Goal: Transaction & Acquisition: Purchase product/service

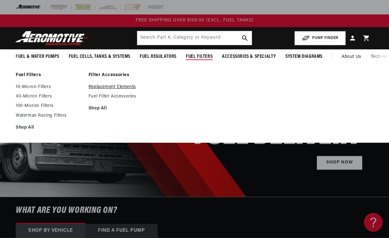
click at [105, 87] on link "Replacement Elements" at bounding box center [122, 87] width 67 height 6
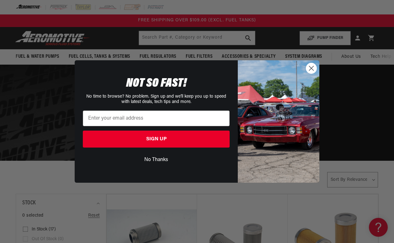
click at [314, 68] on circle "Close dialog" at bounding box center [311, 68] width 10 height 10
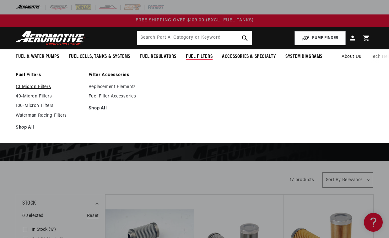
click at [45, 89] on link "10-Micron Filters" at bounding box center [49, 87] width 67 height 6
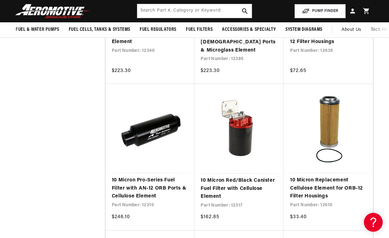
scroll to position [847, 0]
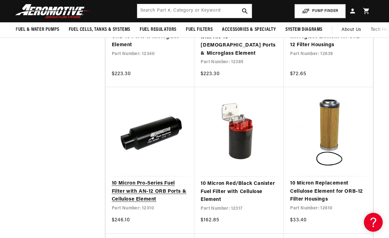
click at [149, 179] on link "10 Micron Pro-Series Fuel Filter with AN-12 ORB Ports & Cellulose Element" at bounding box center [150, 191] width 77 height 24
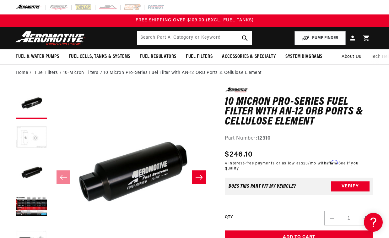
click at [30, 137] on button "Load image 2 in gallery view" at bounding box center [31, 137] width 31 height 31
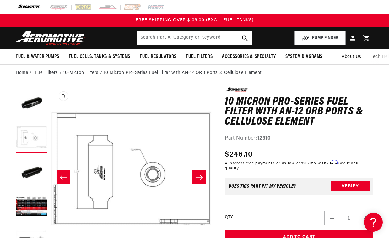
scroll to position [0, 162]
click at [33, 200] on button "Load image 4 in gallery view" at bounding box center [31, 206] width 31 height 31
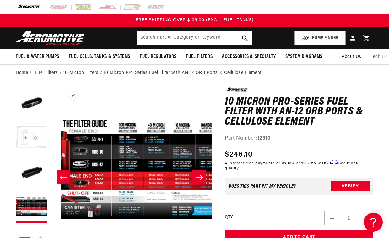
scroll to position [0, 486]
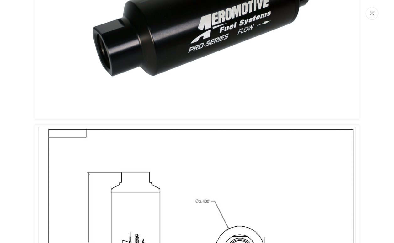
scroll to position [0, 0]
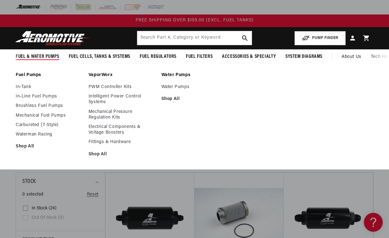
click at [39, 57] on span "Fuel & Water Pumps" at bounding box center [38, 56] width 44 height 7
click at [32, 98] on link "In-Line Fuel Pumps" at bounding box center [49, 97] width 67 height 6
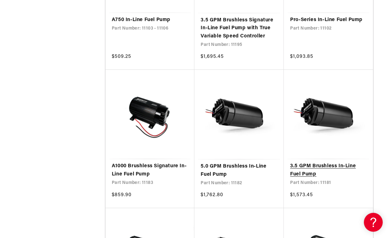
scroll to position [534, 0]
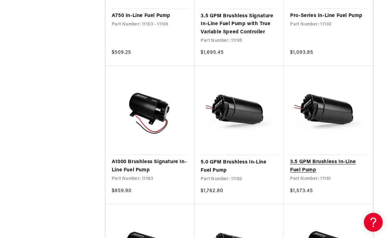
click at [314, 164] on link "3.5 GPM Brushless In-Line Fuel Pump" at bounding box center [328, 166] width 77 height 16
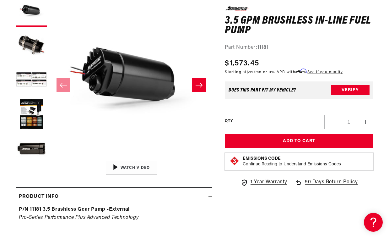
scroll to position [94, 0]
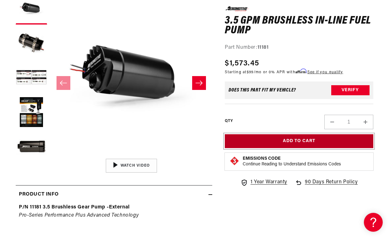
click at [300, 143] on button "Add to Cart" at bounding box center [299, 141] width 148 height 14
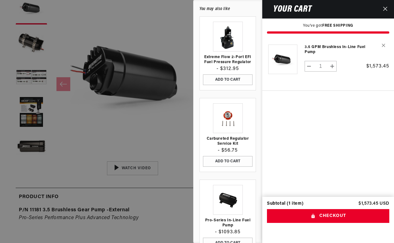
click at [389, 9] on button "Close" at bounding box center [386, 9] width 14 height 19
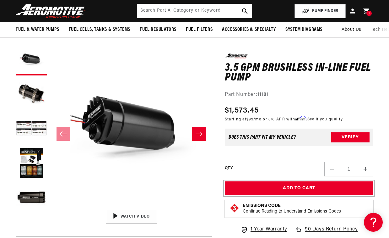
scroll to position [0, 0]
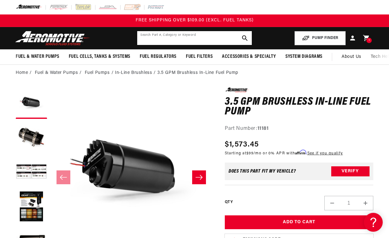
click at [188, 38] on input "text" at bounding box center [194, 38] width 114 height 14
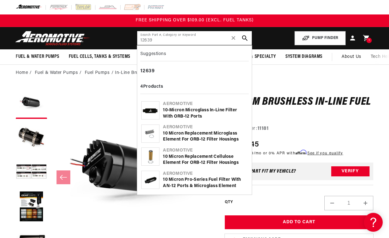
type input "12639"
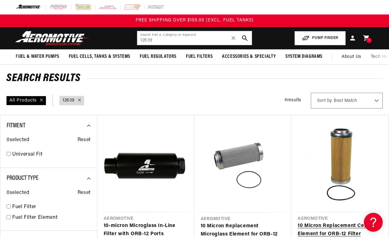
scroll to position [63, 0]
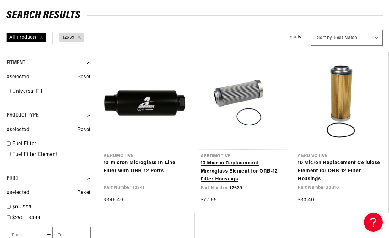
click at [227, 174] on link "10 Micron Replacement Microglass Element for ORB-12 Filter Housings" at bounding box center [243, 171] width 85 height 24
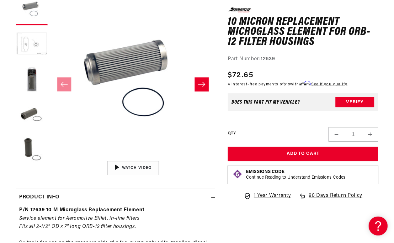
scroll to position [63, 0]
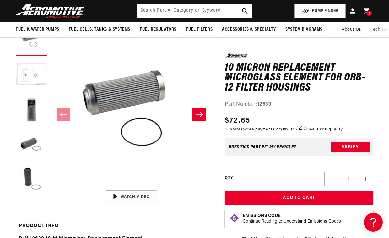
click at [364, 177] on button "Increase quantity for 10 Micron Replacement Microglass Element for ORB-12 Filte…" at bounding box center [365, 178] width 15 height 14
type input "2"
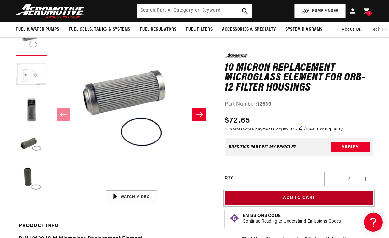
click at [308, 198] on button "Add to Cart" at bounding box center [299, 198] width 148 height 14
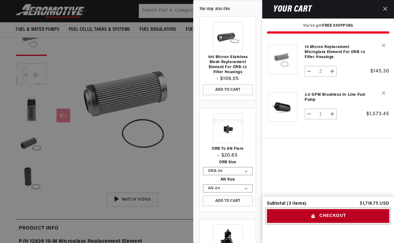
click at [328, 218] on button "Checkout" at bounding box center [328, 216] width 122 height 14
